Goal: Task Accomplishment & Management: Manage account settings

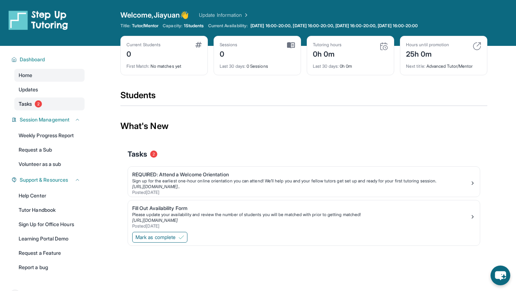
click at [55, 103] on link "Tasks 2" at bounding box center [49, 103] width 70 height 13
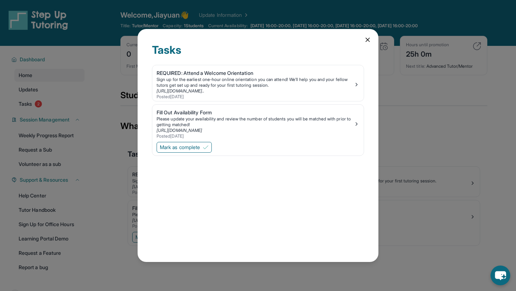
click at [367, 39] on icon at bounding box center [367, 39] width 7 height 7
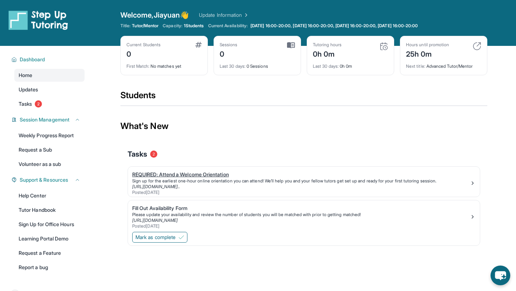
click at [180, 178] on div "Sign up for the earliest one-hour online orientation you can attend! We’ll help…" at bounding box center [300, 181] width 337 height 6
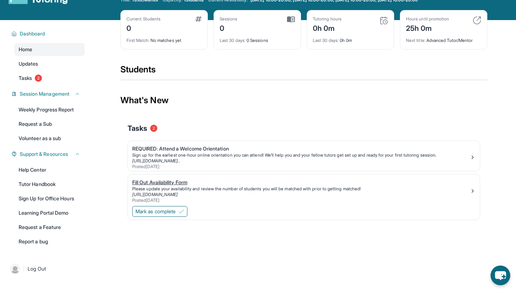
click at [190, 188] on div "Please update your availability and review the number of students you will be m…" at bounding box center [300, 189] width 337 height 6
click at [174, 208] on span "Mark as complete" at bounding box center [155, 211] width 40 height 7
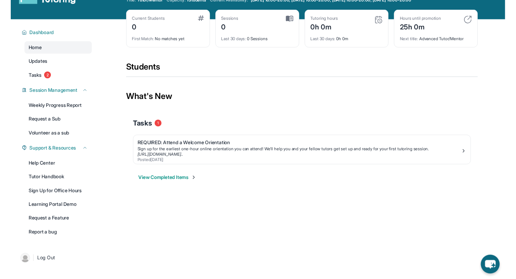
scroll to position [0, 0]
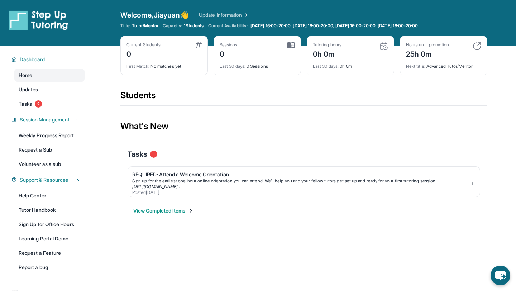
click at [201, 27] on span "1 Students" at bounding box center [194, 26] width 20 height 6
click at [43, 86] on link "Updates" at bounding box center [49, 89] width 70 height 13
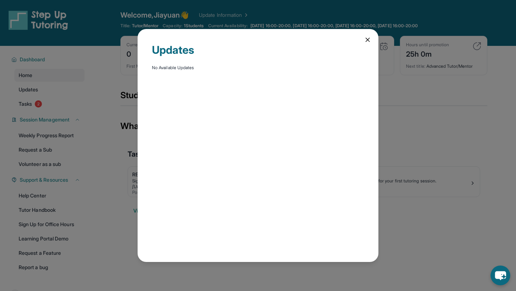
click at [73, 108] on div "Updates No Available Updates" at bounding box center [258, 145] width 516 height 291
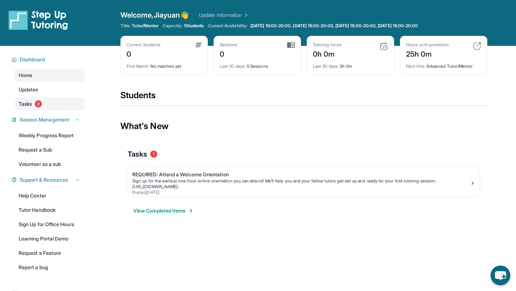
click at [55, 107] on link "Tasks 2" at bounding box center [49, 103] width 70 height 13
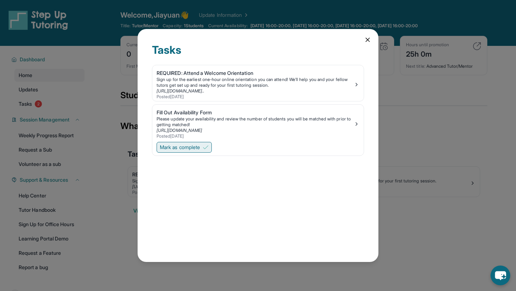
click at [185, 145] on span "Mark as complete" at bounding box center [180, 147] width 40 height 7
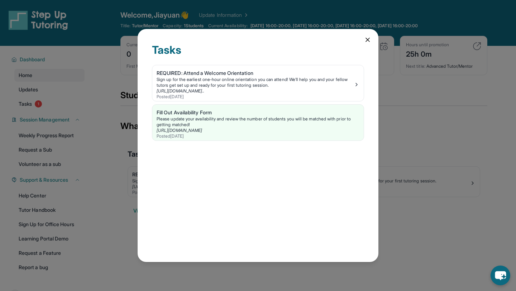
click at [115, 104] on div "Tasks REQUIRED: Attend a Welcome Orientation Sign up for the earliest one-hour …" at bounding box center [258, 145] width 516 height 291
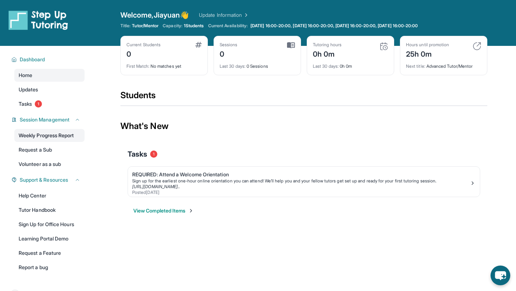
click at [49, 139] on link "Weekly Progress Report" at bounding box center [49, 135] width 70 height 13
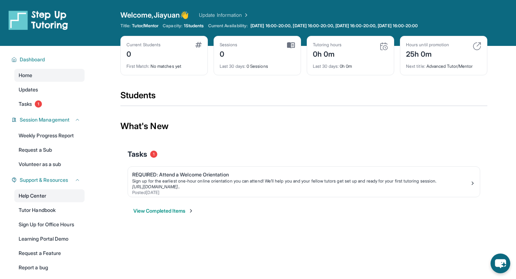
click at [54, 193] on link "Help Center" at bounding box center [49, 195] width 70 height 13
click at [37, 103] on span "1" at bounding box center [38, 103] width 7 height 7
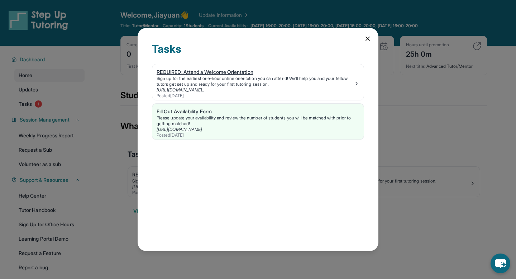
click at [230, 77] on div "Sign up for the earliest one-hour online orientation you can attend! We’ll help…" at bounding box center [254, 81] width 197 height 11
click at [127, 48] on div "Tasks REQUIRED: Attend a Welcome Orientation Sign up for the earliest one-hour …" at bounding box center [258, 139] width 516 height 279
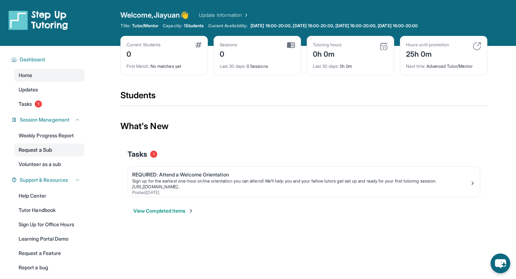
click at [50, 151] on link "Request a Sub" at bounding box center [49, 149] width 70 height 13
click at [55, 165] on link "Volunteer as a sub" at bounding box center [49, 164] width 70 height 13
click at [40, 60] on span "Dashboard" at bounding box center [32, 59] width 25 height 7
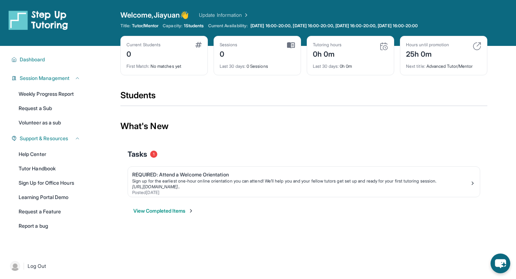
click at [141, 209] on button "View Completed Items" at bounding box center [163, 210] width 61 height 7
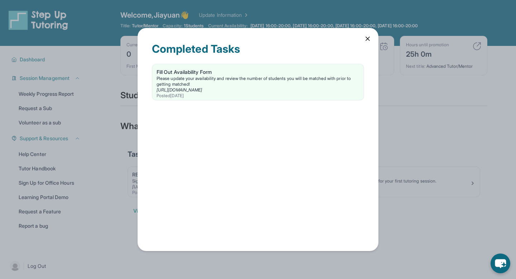
click at [116, 151] on div "Completed Tasks Fill Out Availability Form Please update your availability and …" at bounding box center [258, 139] width 516 height 279
click at [367, 39] on icon at bounding box center [368, 39] width 4 height 4
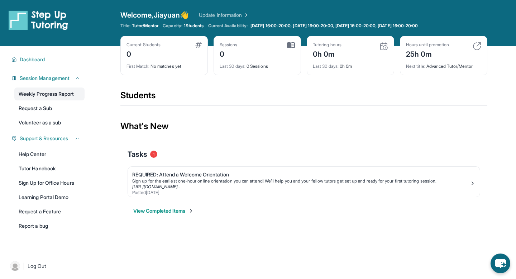
click at [37, 91] on link "Weekly Progress Report" at bounding box center [49, 93] width 70 height 13
click at [53, 169] on link "Tutor Handbook" at bounding box center [49, 168] width 70 height 13
click at [61, 201] on link "Learning Portal Demo" at bounding box center [49, 196] width 70 height 13
click at [474, 45] on img at bounding box center [476, 46] width 9 height 9
click at [475, 47] on img at bounding box center [476, 46] width 9 height 9
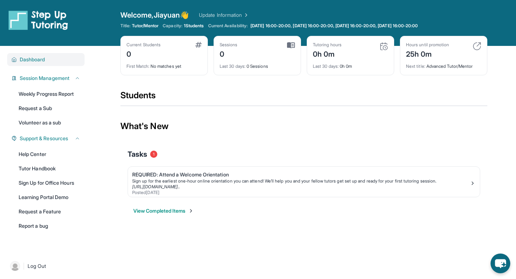
click at [38, 62] on span "Dashboard" at bounding box center [32, 59] width 25 height 7
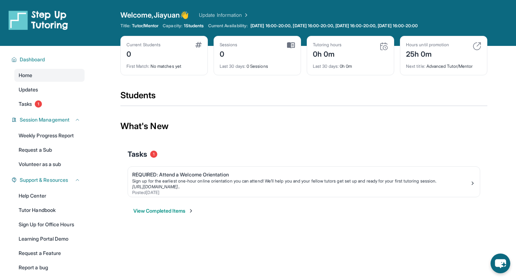
click at [234, 16] on link "Update Information" at bounding box center [224, 14] width 50 height 7
